Goal: Information Seeking & Learning: Learn about a topic

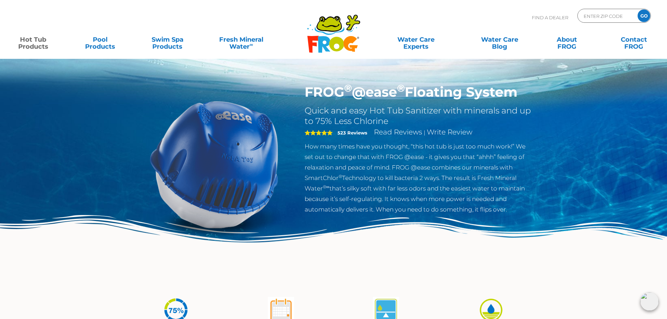
click at [245, 103] on img at bounding box center [214, 164] width 160 height 160
click at [34, 46] on link "Hot Tub Products" at bounding box center [33, 40] width 52 height 14
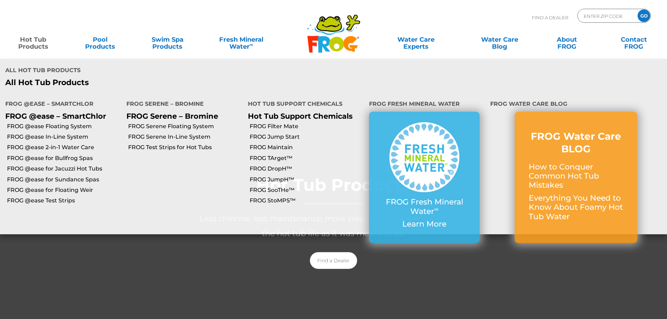
click at [36, 46] on link "Hot Tub Products" at bounding box center [33, 40] width 52 height 14
click at [35, 47] on link "Hot Tub Products" at bounding box center [33, 40] width 52 height 14
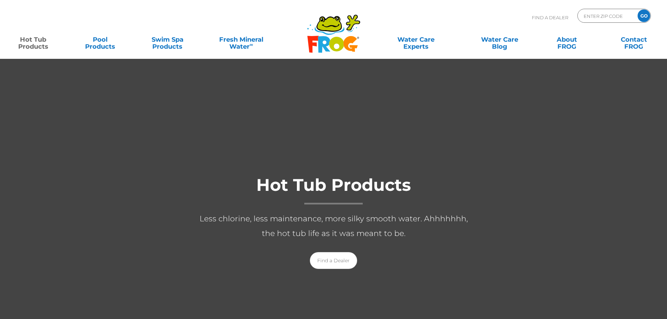
click at [41, 43] on link "Hot Tub Products" at bounding box center [33, 40] width 52 height 14
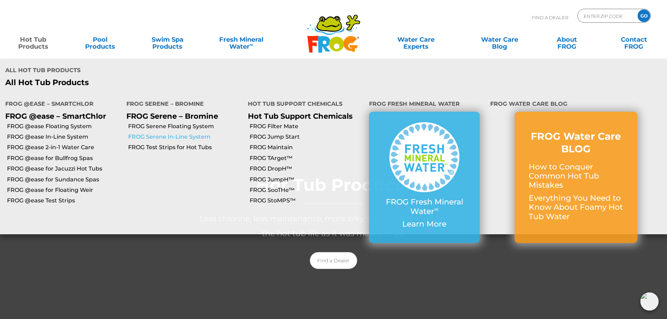
click at [186, 133] on link "FROG Serene In-Line System" at bounding box center [185, 137] width 114 height 8
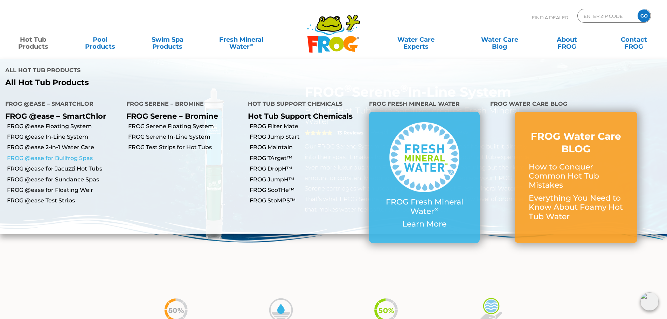
click at [66, 154] on link "FROG @ease for Bullfrog Spas" at bounding box center [64, 158] width 114 height 8
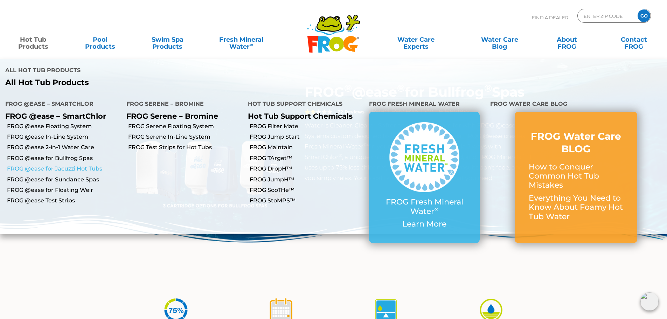
click at [80, 165] on link "FROG @ease for Jacuzzi Hot Tubs" at bounding box center [64, 169] width 114 height 8
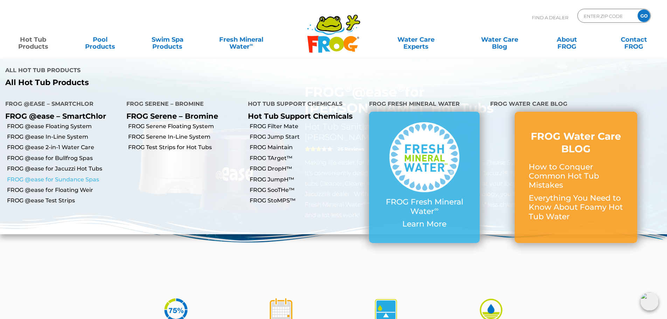
click at [57, 176] on link "FROG @ease for Sundance Spas" at bounding box center [64, 180] width 114 height 8
click at [25, 43] on link "Hot Tub Products" at bounding box center [33, 40] width 52 height 14
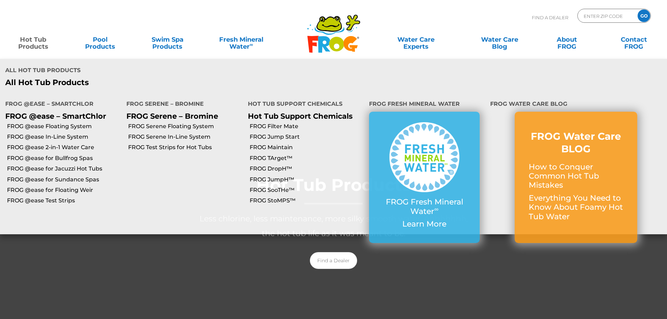
click at [40, 47] on link "Hot Tub Products" at bounding box center [33, 40] width 52 height 14
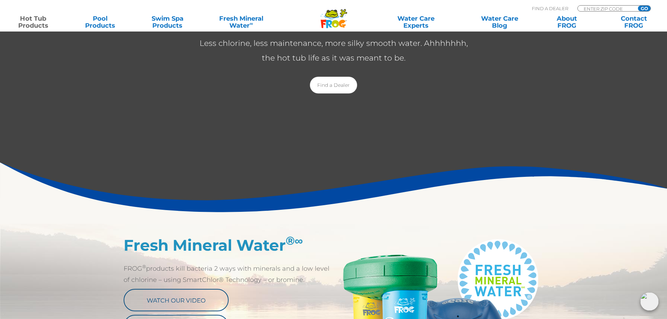
scroll to position [35, 0]
